Goal: Task Accomplishment & Management: Manage account settings

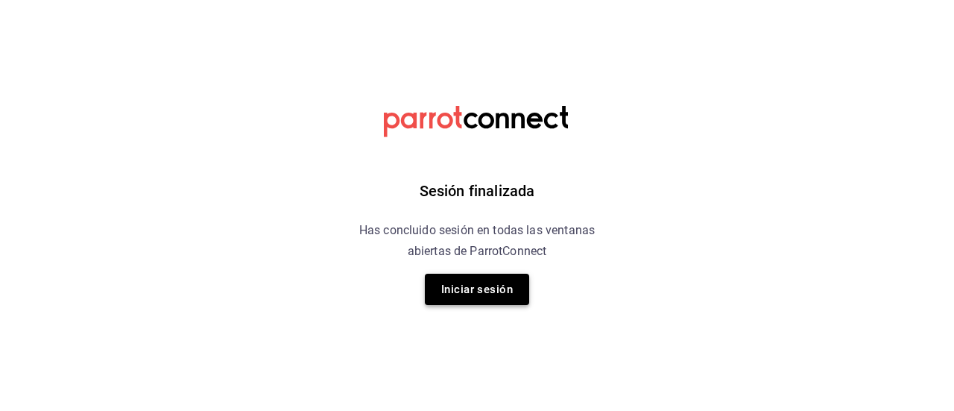
click at [497, 305] on button "Iniciar sesión" at bounding box center [477, 289] width 104 height 31
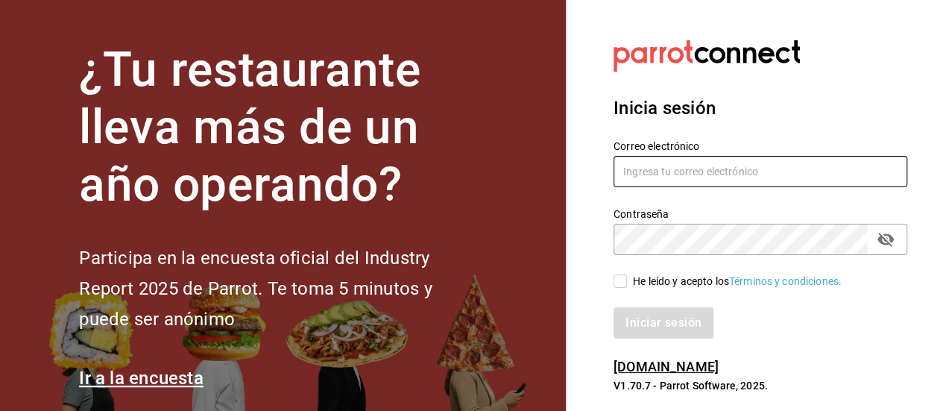
click at [634, 181] on input "text" at bounding box center [761, 171] width 294 height 31
type input "[EMAIL_ADDRESS][DOMAIN_NAME]"
click at [616, 287] on input "He leído y acepto los Términos y condiciones." at bounding box center [620, 280] width 13 height 13
checkbox input "true"
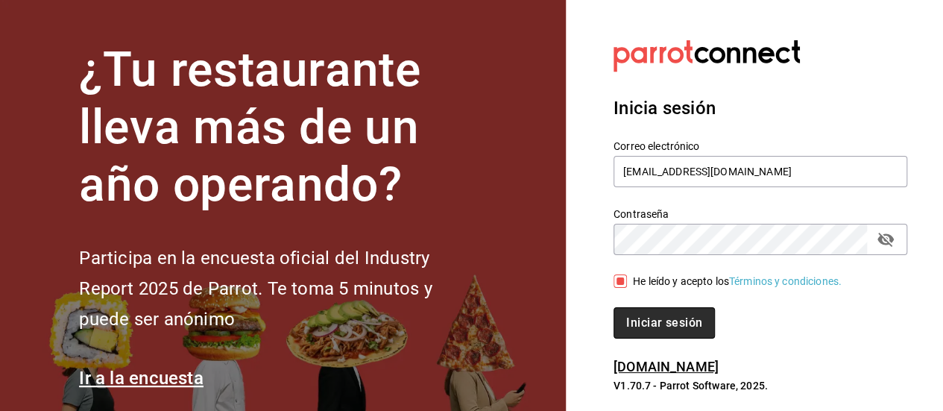
click at [664, 324] on button "Iniciar sesión" at bounding box center [664, 322] width 101 height 31
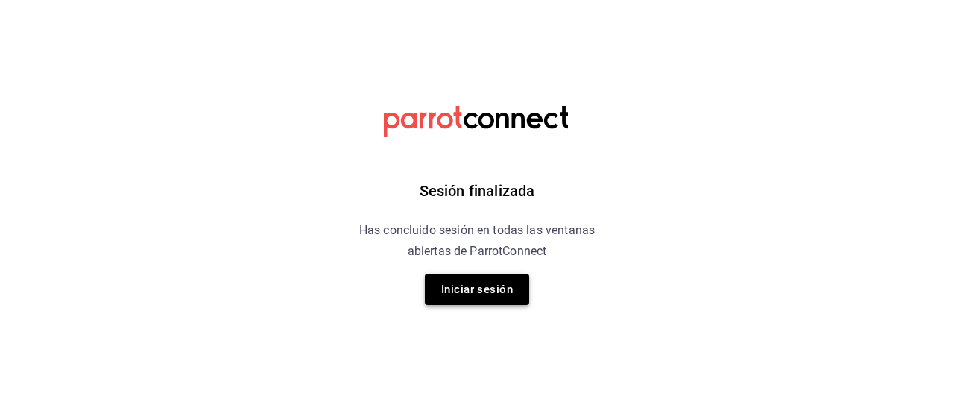
click at [459, 291] on button "Iniciar sesión" at bounding box center [477, 289] width 104 height 31
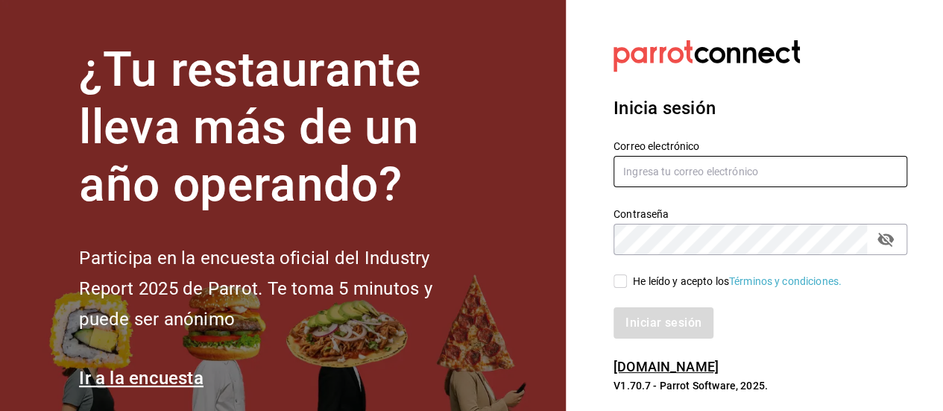
click at [662, 175] on input "text" at bounding box center [761, 171] width 294 height 31
type input "[EMAIL_ADDRESS][DOMAIN_NAME]"
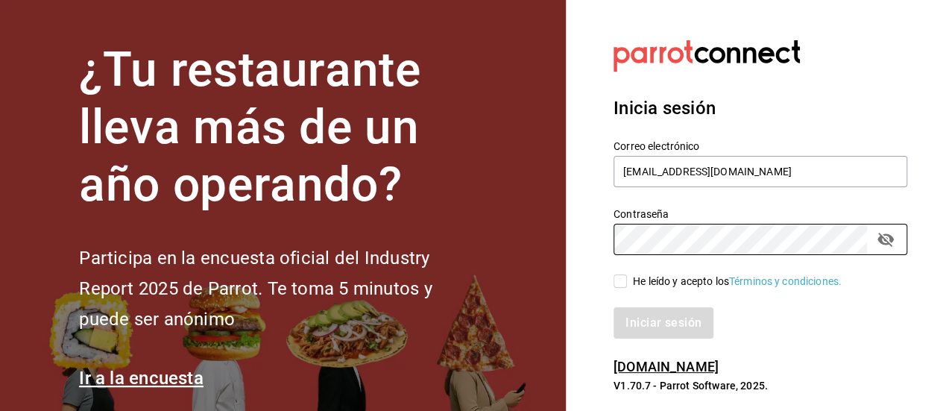
click at [620, 284] on input "He leído y acepto los Términos y condiciones." at bounding box center [620, 280] width 13 height 13
checkbox input "true"
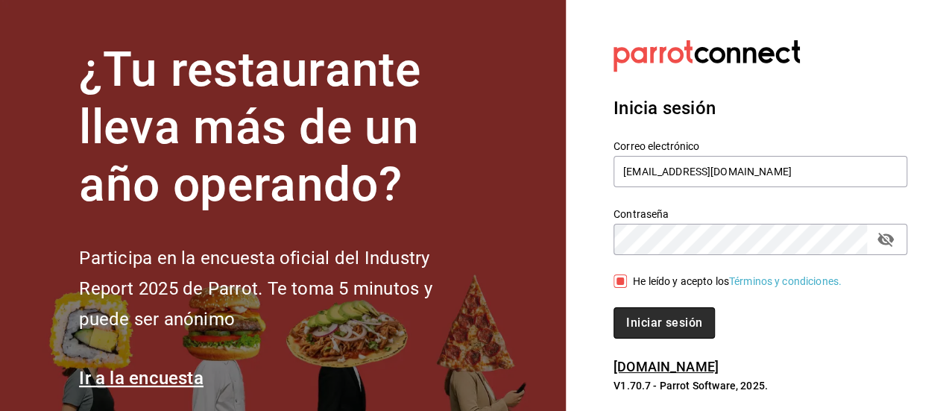
click at [643, 315] on button "Iniciar sesión" at bounding box center [664, 322] width 101 height 31
